Goal: Task Accomplishment & Management: Use online tool/utility

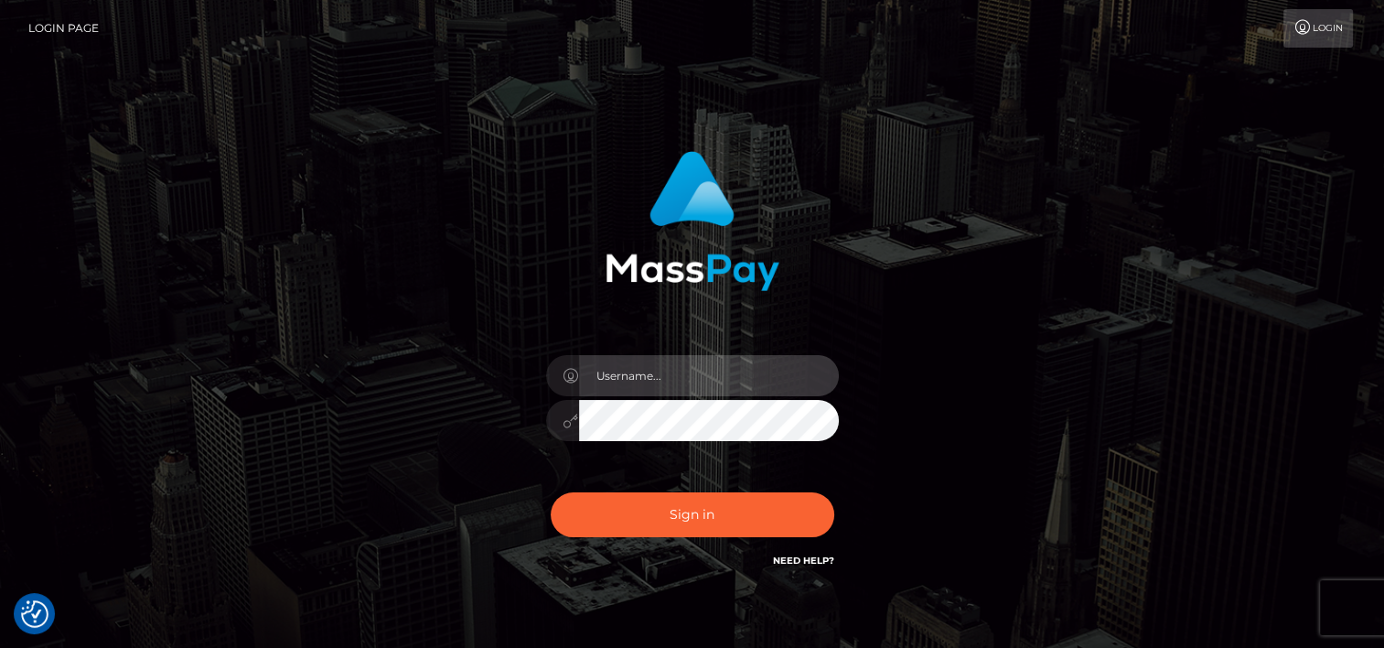
click at [637, 374] on input "text" at bounding box center [709, 375] width 260 height 41
click at [693, 370] on input "text" at bounding box center [709, 375] width 260 height 41
type input "tammyk.cforth"
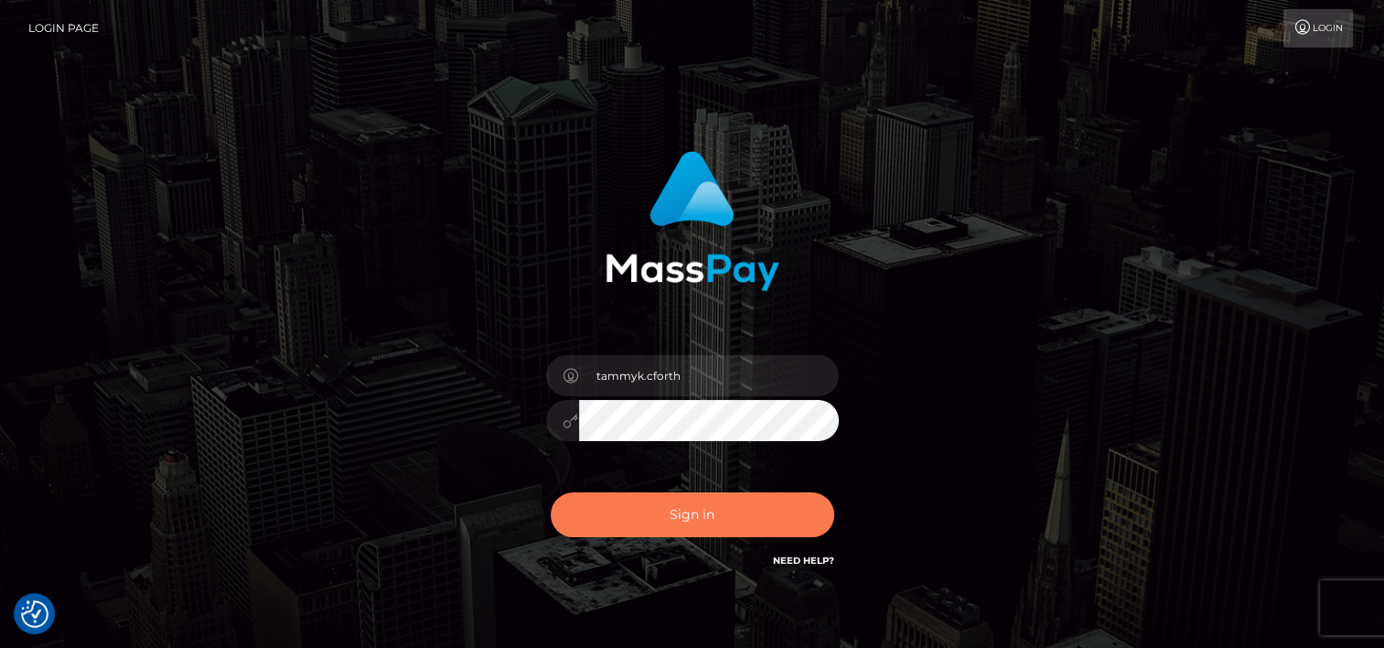
click at [674, 512] on button "Sign in" at bounding box center [693, 514] width 284 height 45
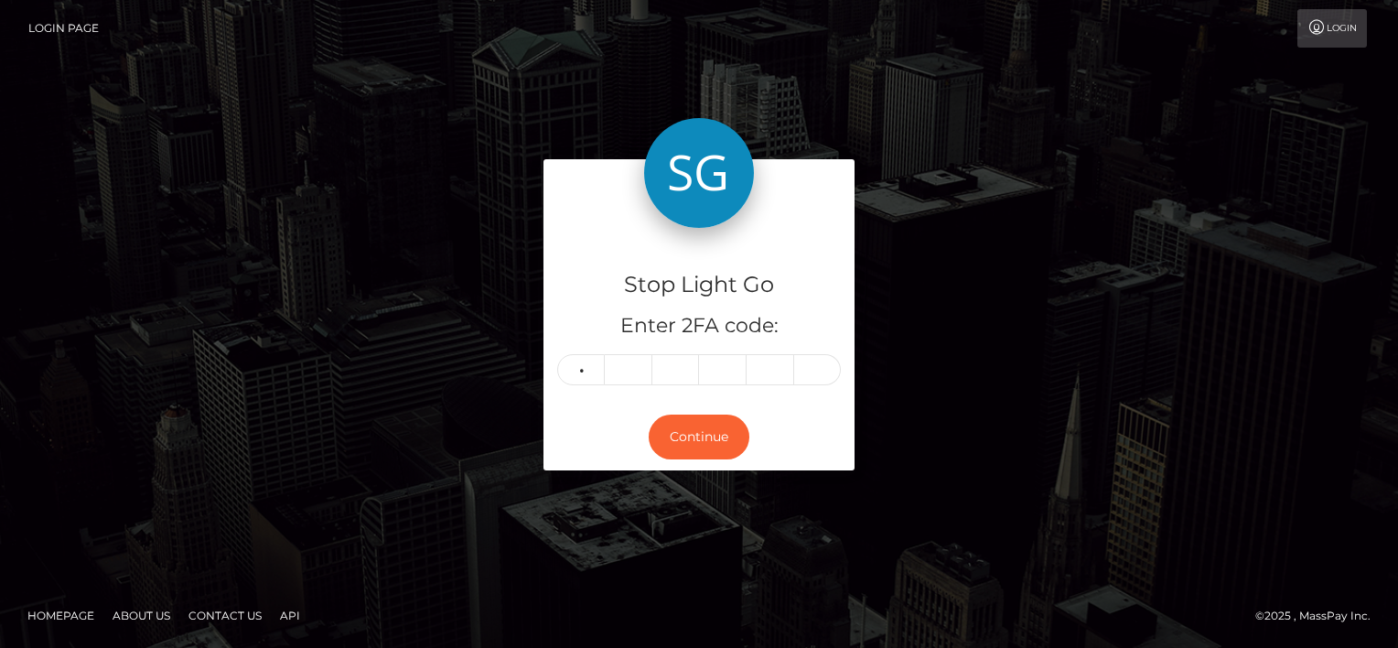
type input "3"
type input "9"
type input "5"
type input "7"
type input "8"
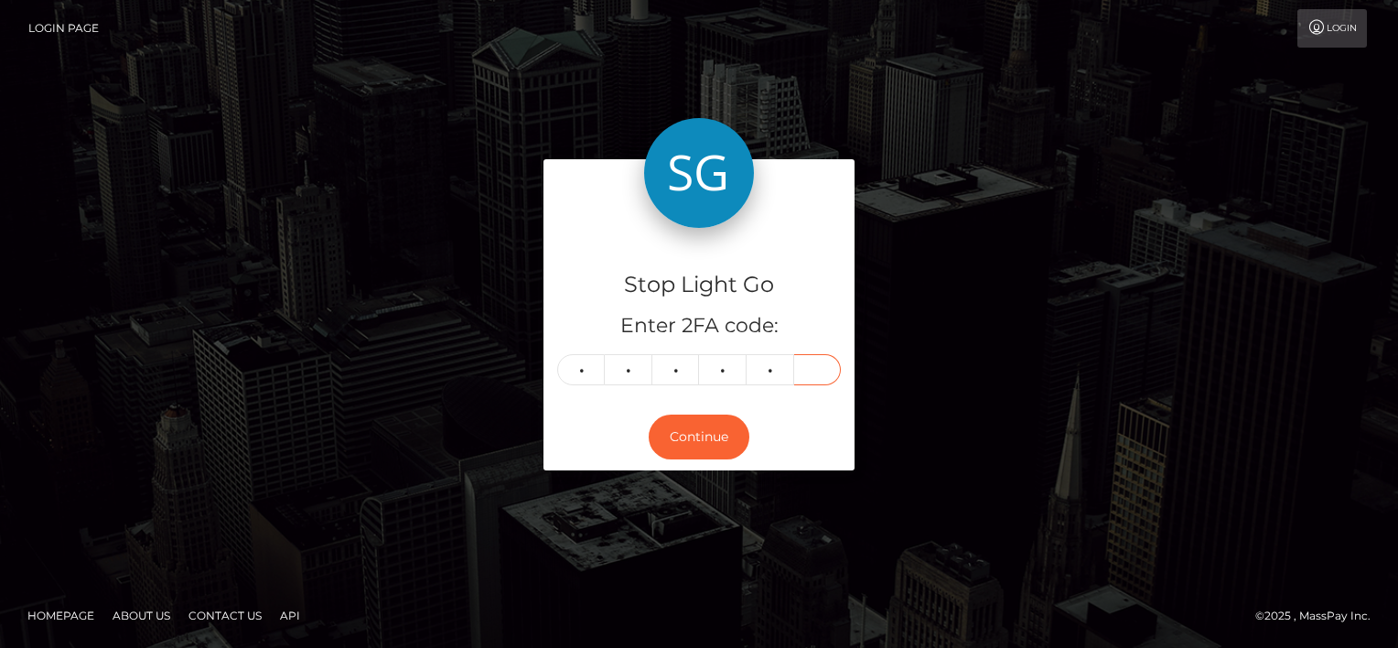
type input "4"
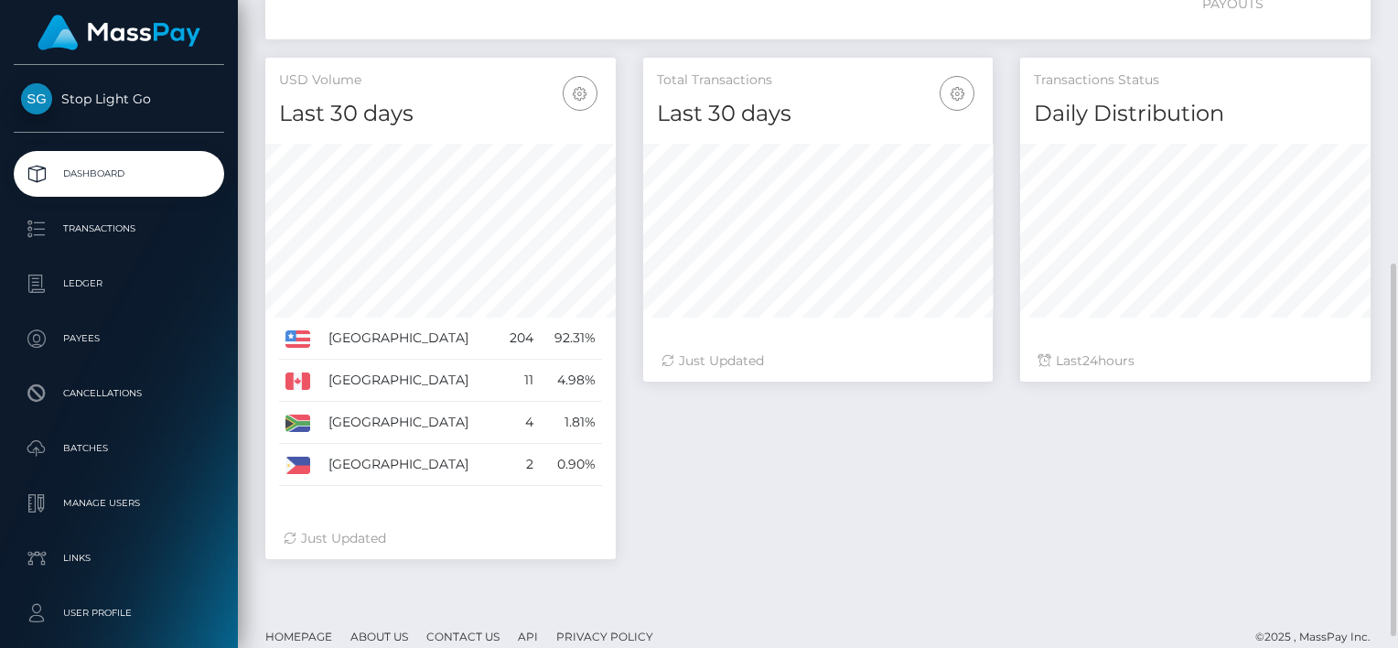
scroll to position [274, 0]
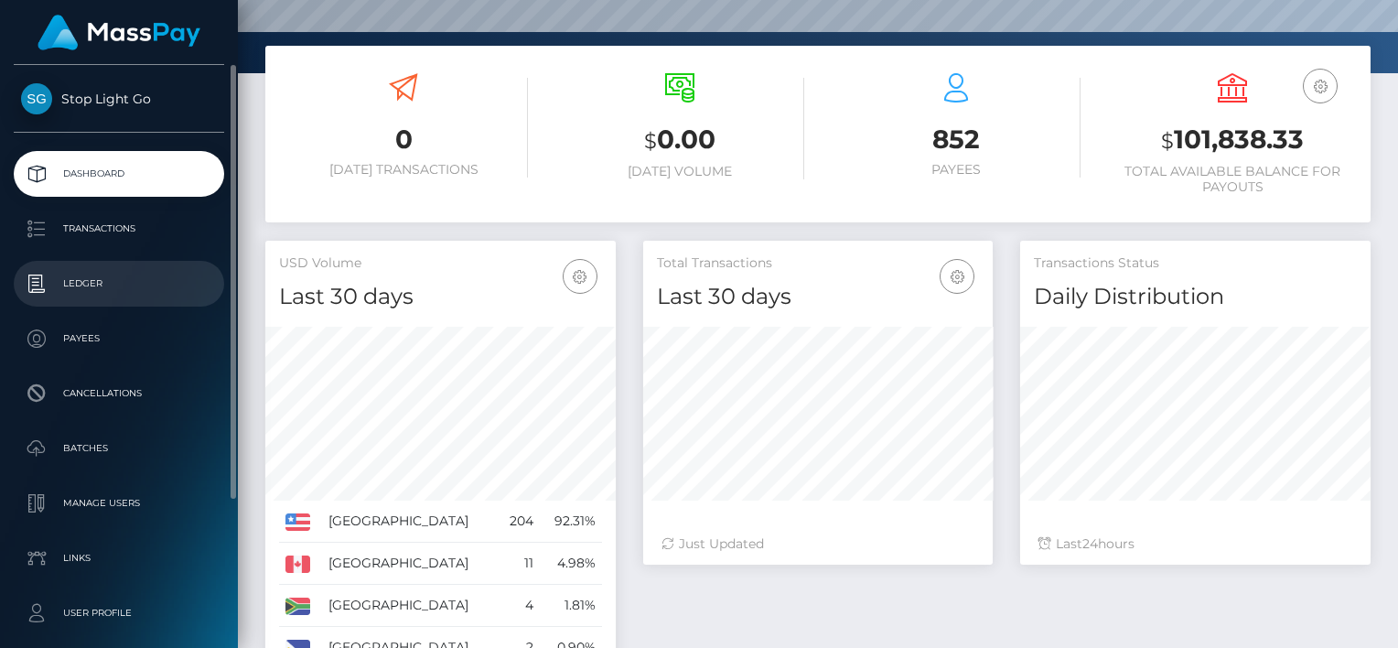
click at [81, 285] on p "Ledger" at bounding box center [119, 283] width 196 height 27
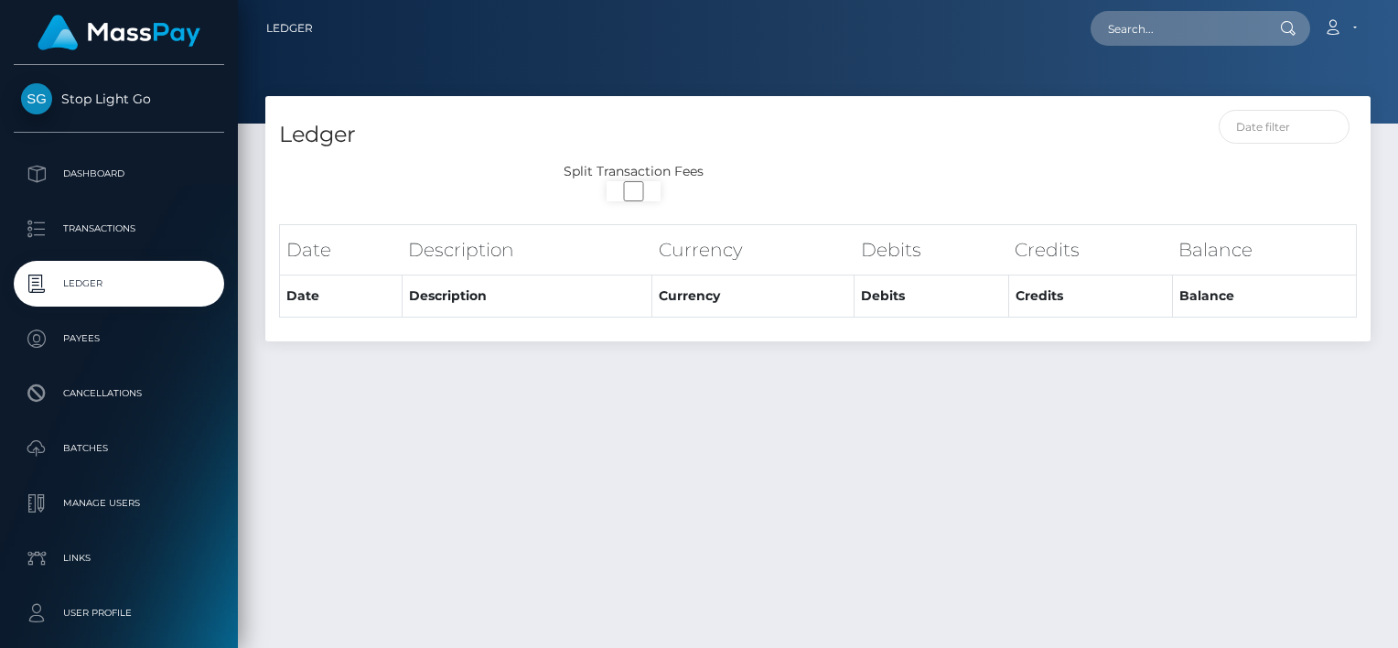
select select
